Goal: Check status: Check status

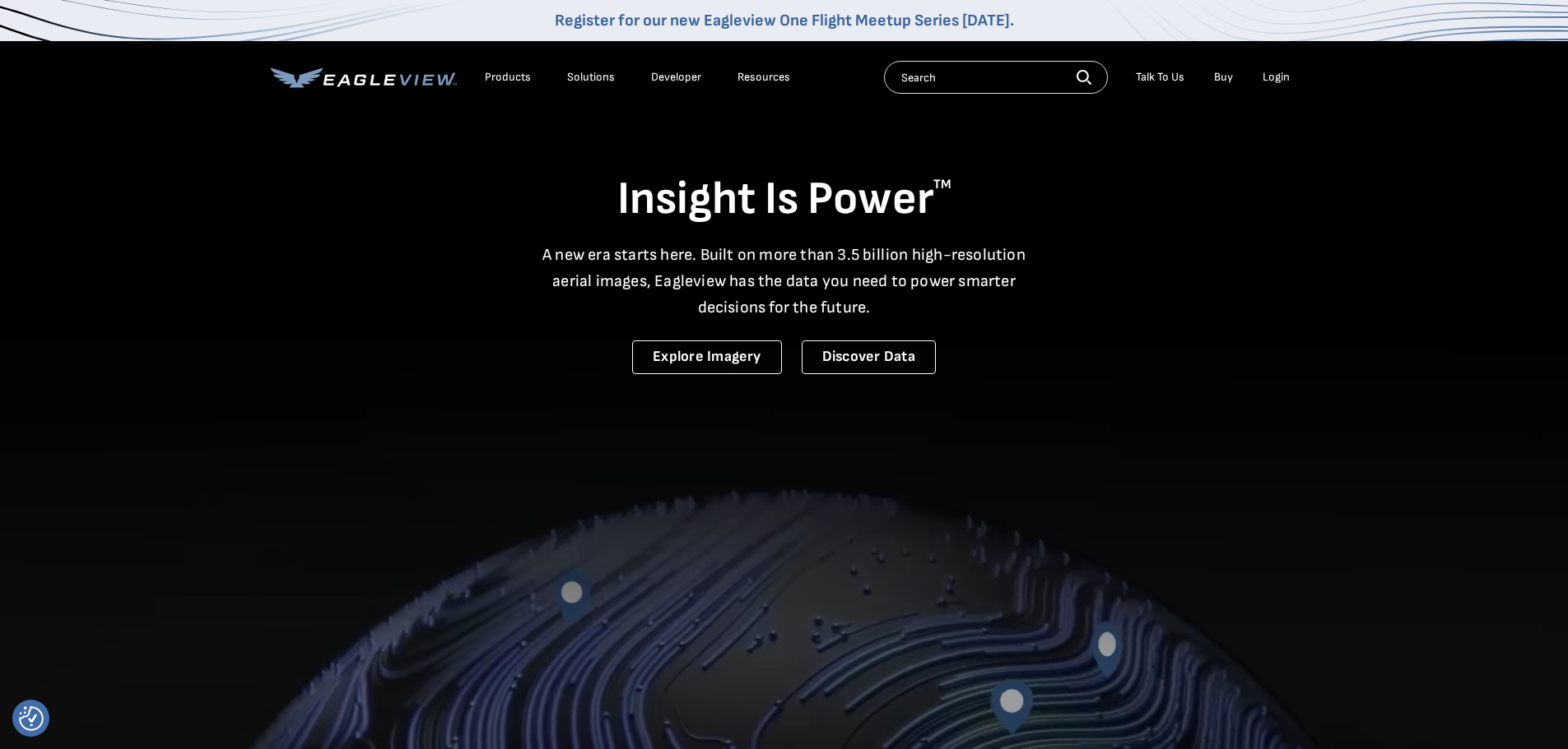
click at [1270, 81] on div "Login" at bounding box center [1276, 78] width 27 height 15
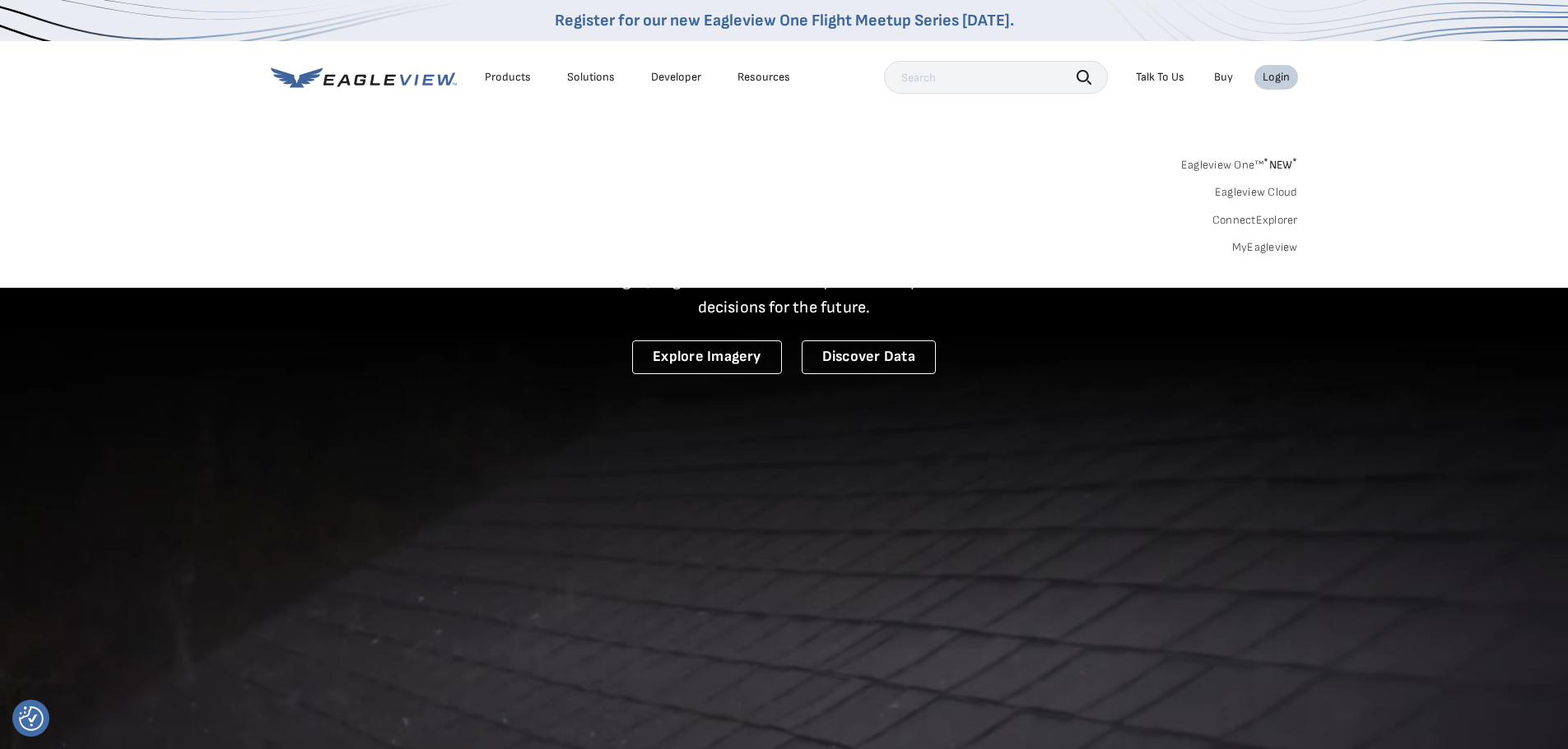
click at [1267, 243] on link "MyEagleview" at bounding box center [1265, 247] width 66 height 15
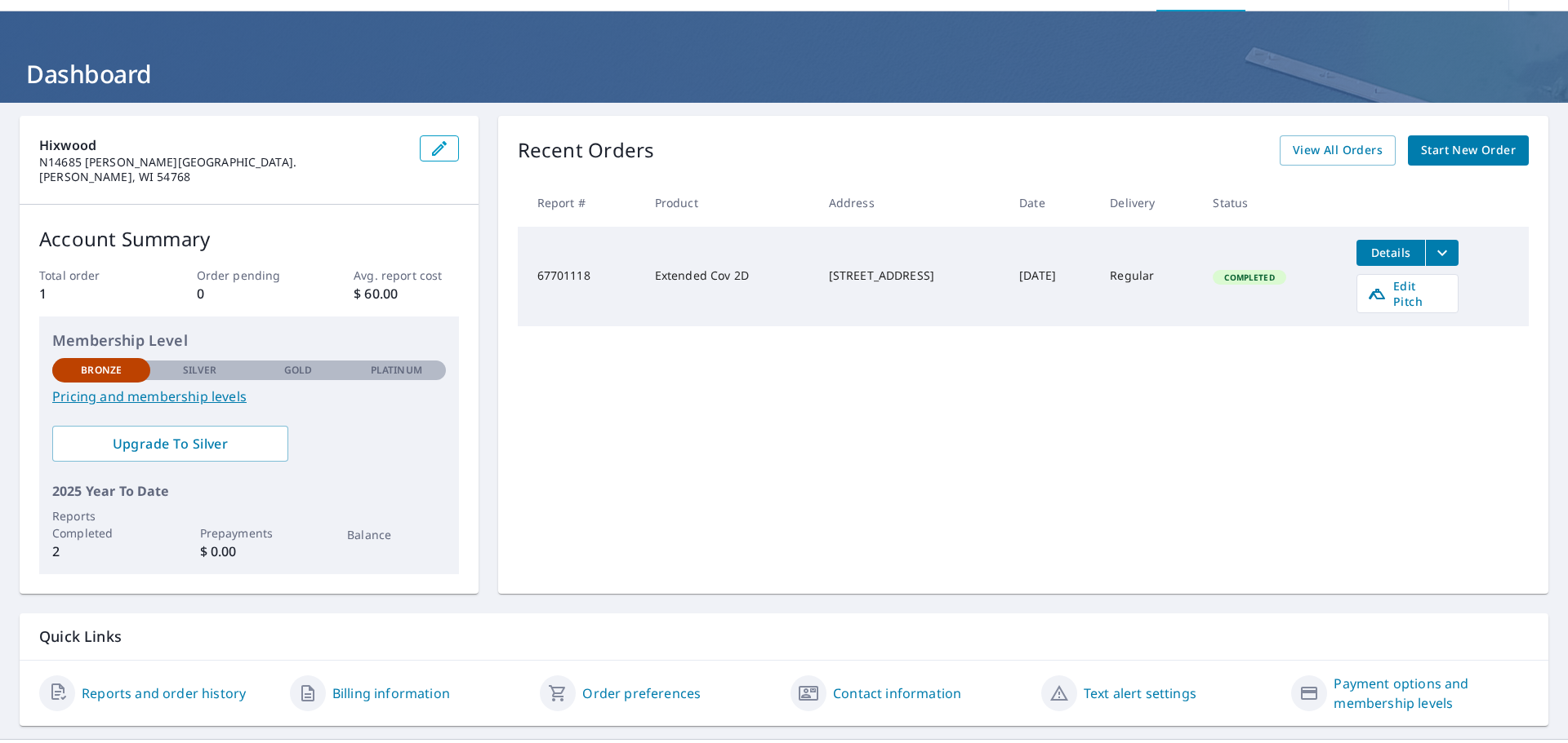
scroll to position [86, 0]
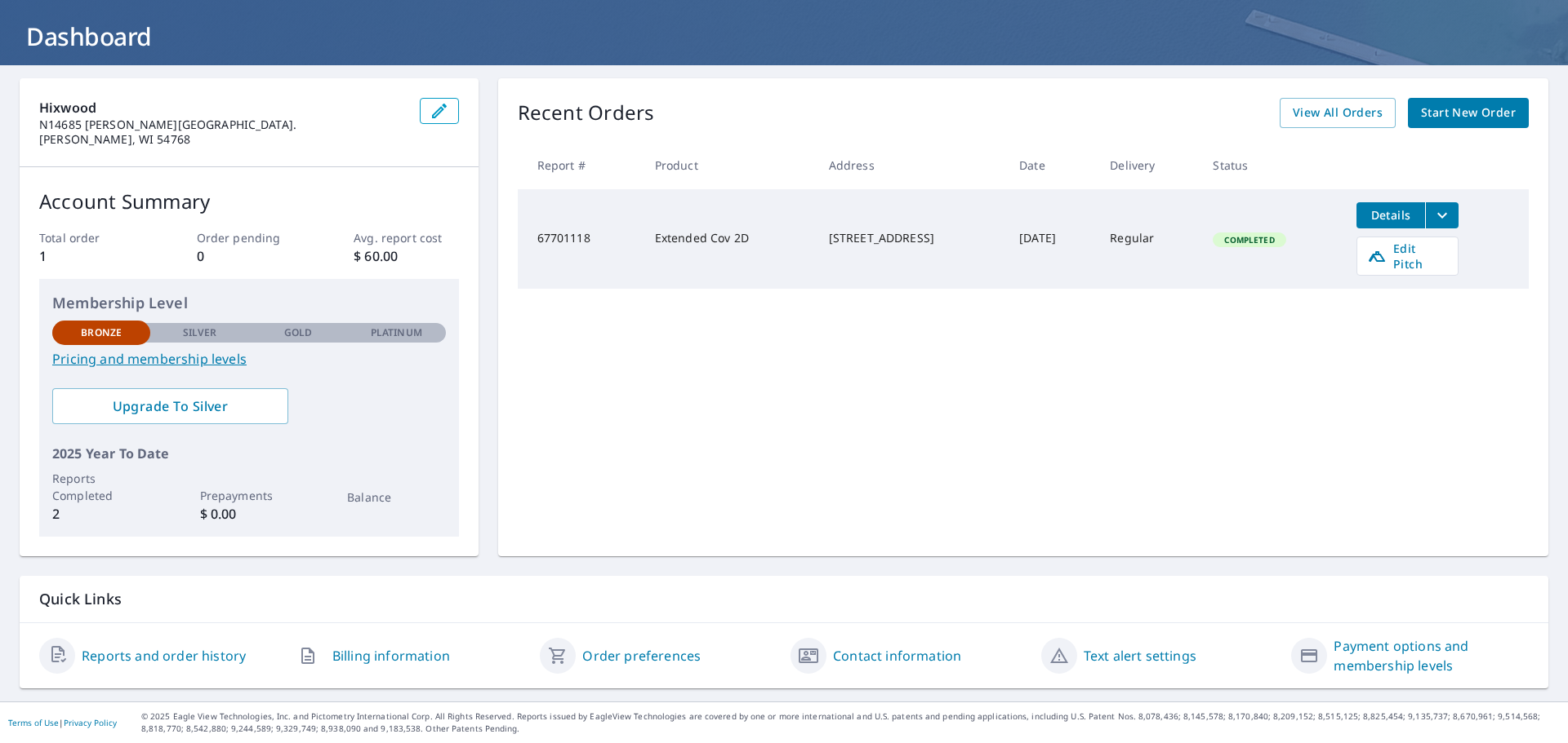
click at [308, 654] on icon "button" at bounding box center [308, 656] width 20 height 20
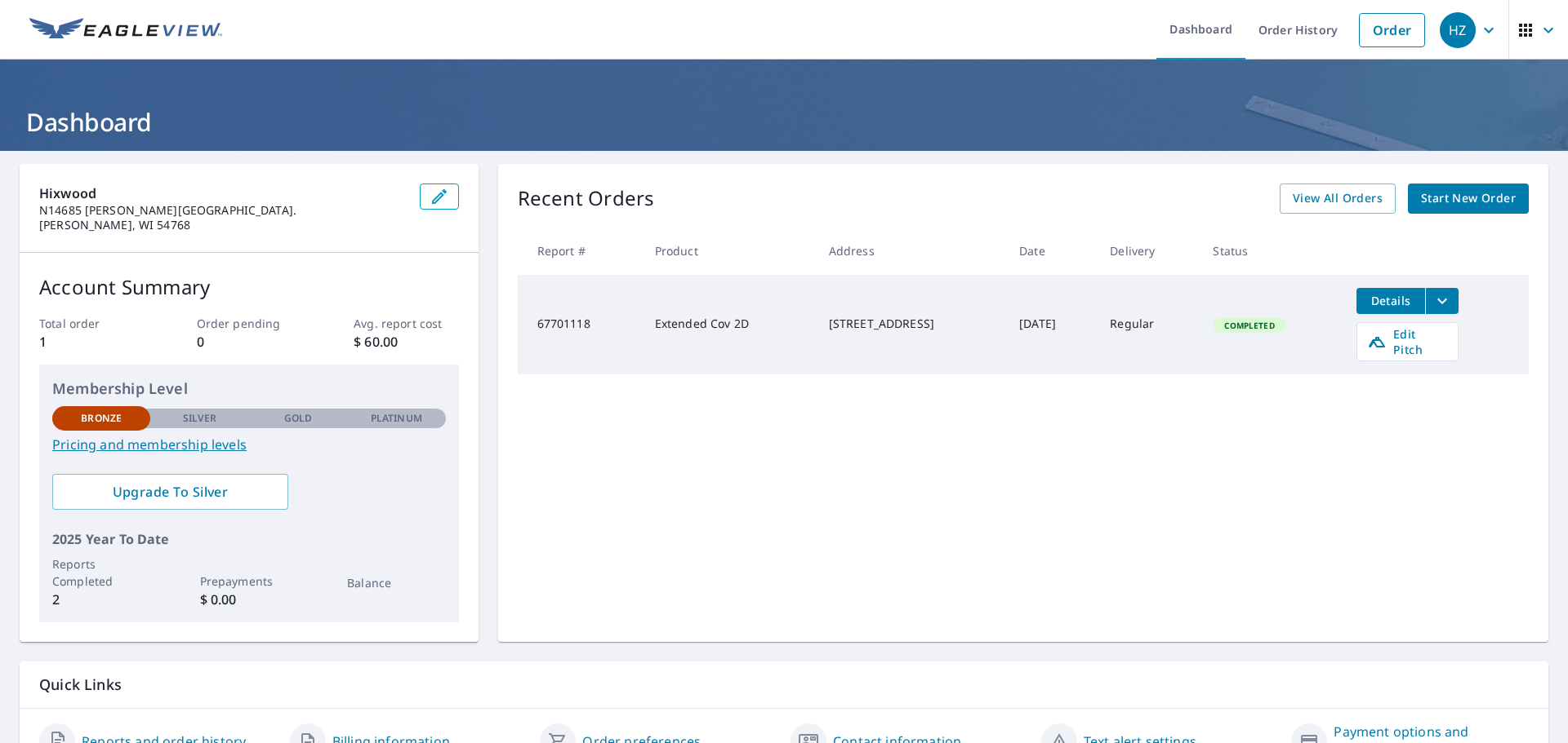
click at [1249, 320] on span "Completed" at bounding box center [1249, 326] width 70 height 11
click at [1396, 295] on span "Details" at bounding box center [1390, 300] width 49 height 16
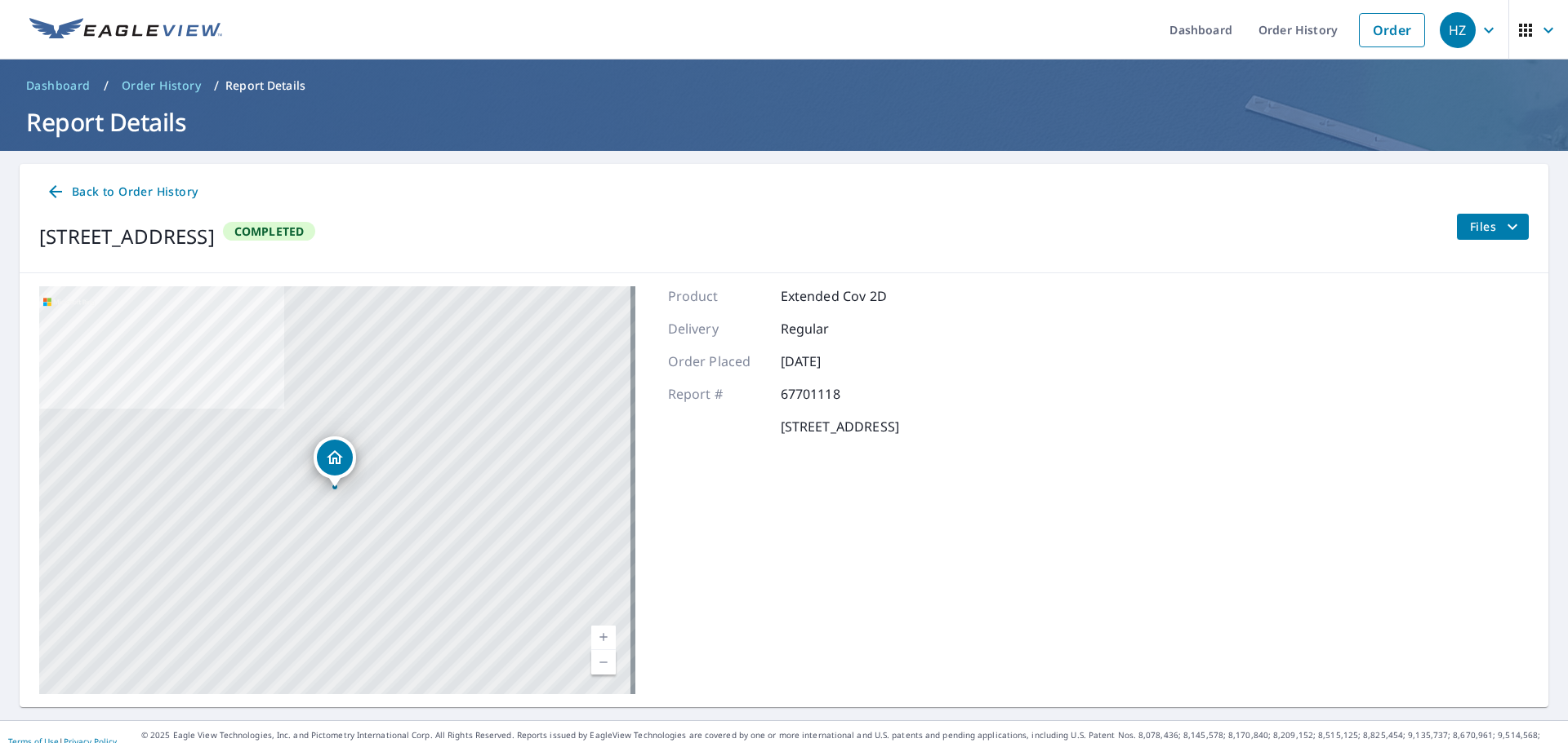
click at [1470, 222] on span "Files" at bounding box center [1496, 227] width 52 height 20
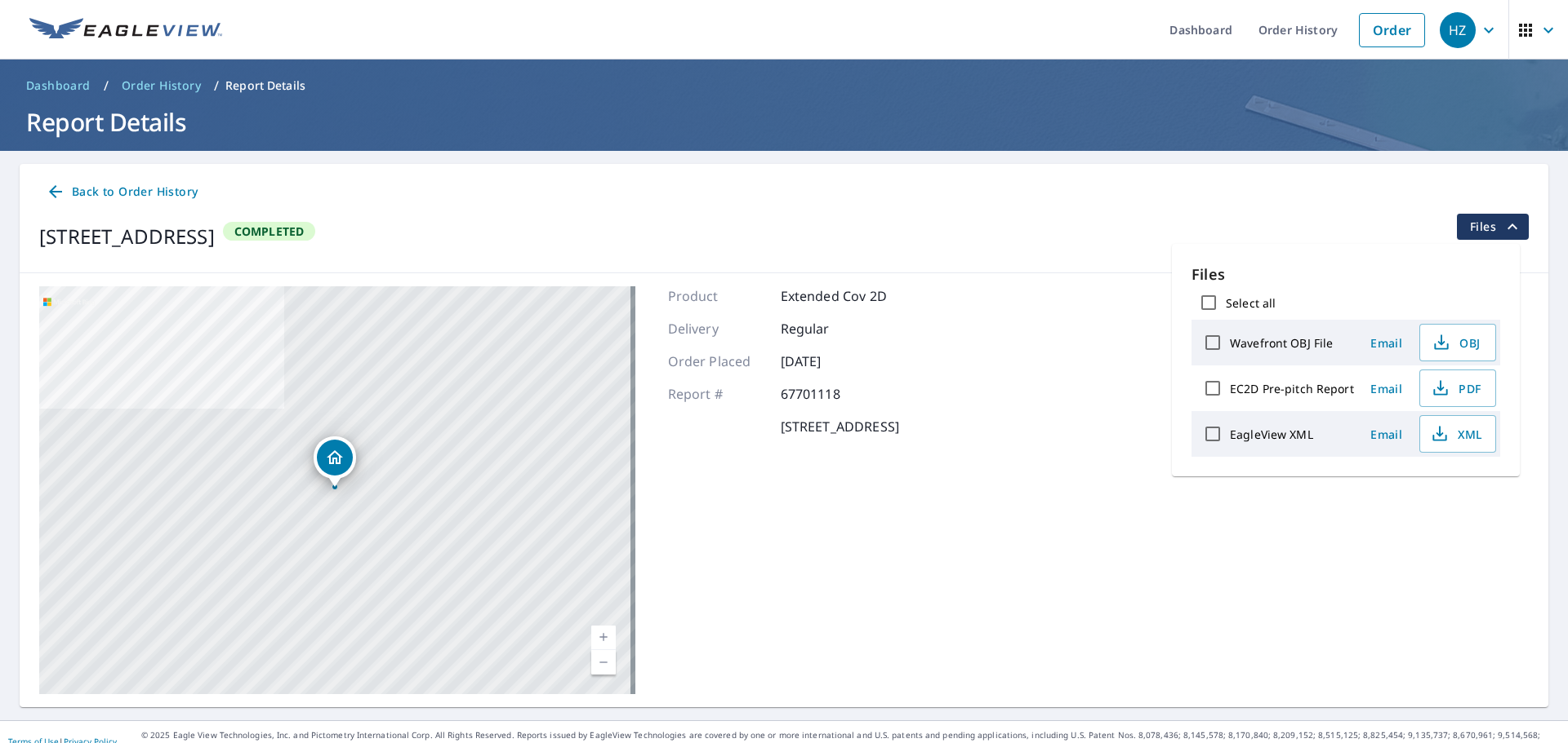
click at [801, 246] on div "W3786 Heintown Rd Loyal, WI 54446 Completed Files" at bounding box center [784, 236] width 1489 height 46
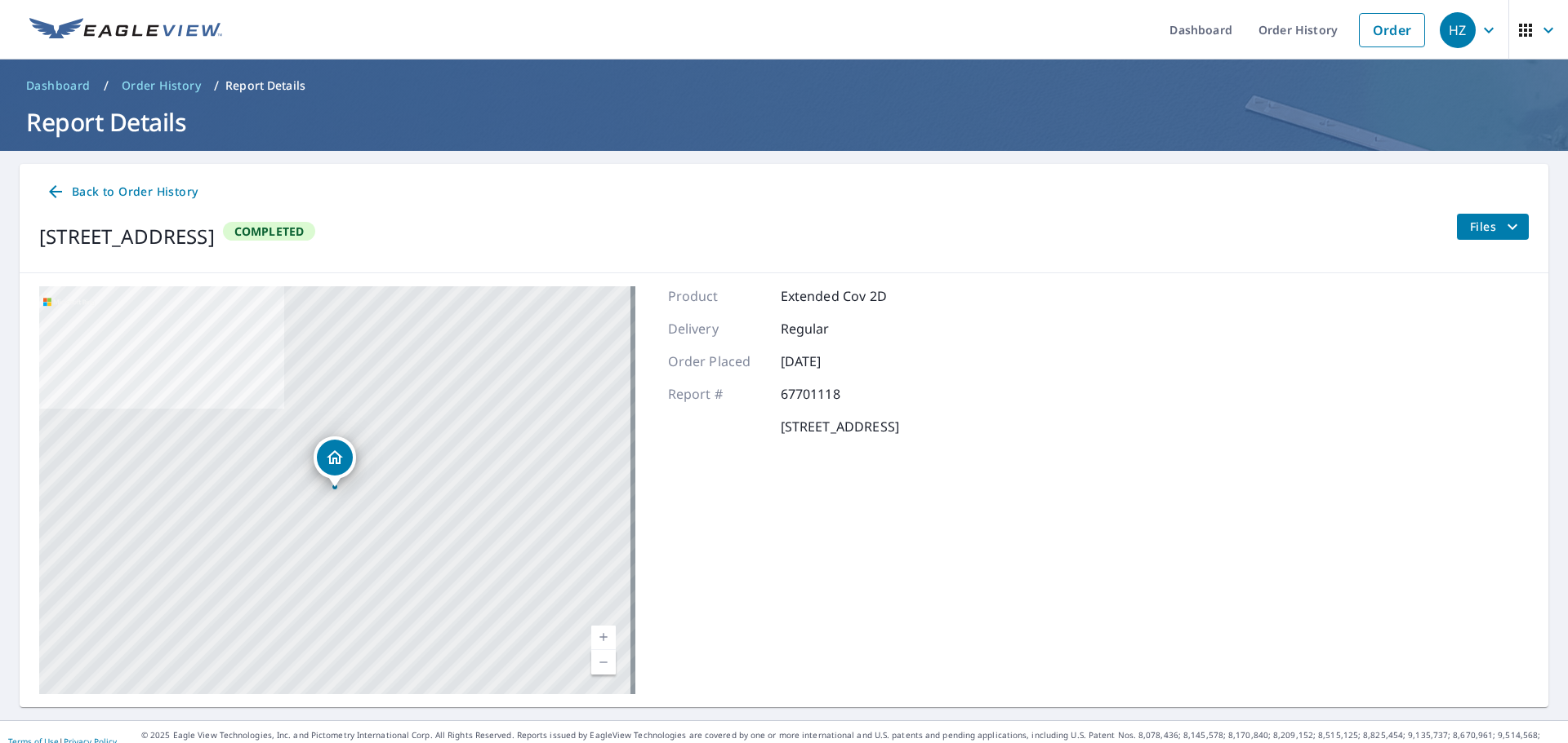
click at [49, 190] on icon at bounding box center [56, 191] width 20 height 20
